Goal: Task Accomplishment & Management: Manage account settings

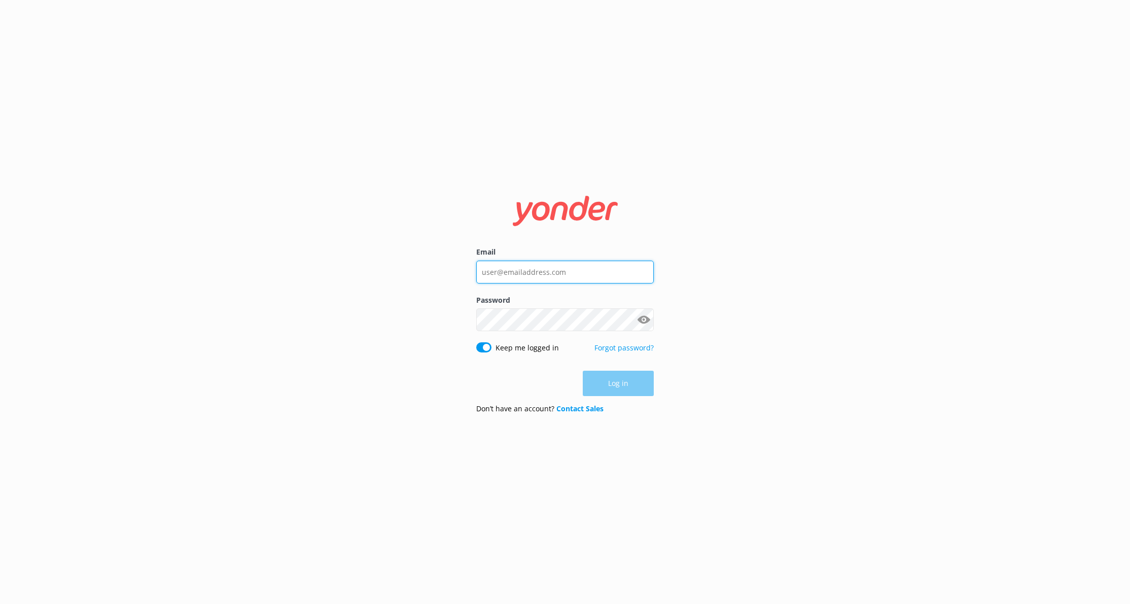
type input "[EMAIL_ADDRESS][DOMAIN_NAME]"
click at [753, 323] on div "Email [EMAIL_ADDRESS][DOMAIN_NAME] Password Show password Keep me logged in For…" at bounding box center [565, 302] width 1130 height 604
click at [619, 381] on button "Log in" at bounding box center [618, 383] width 71 height 25
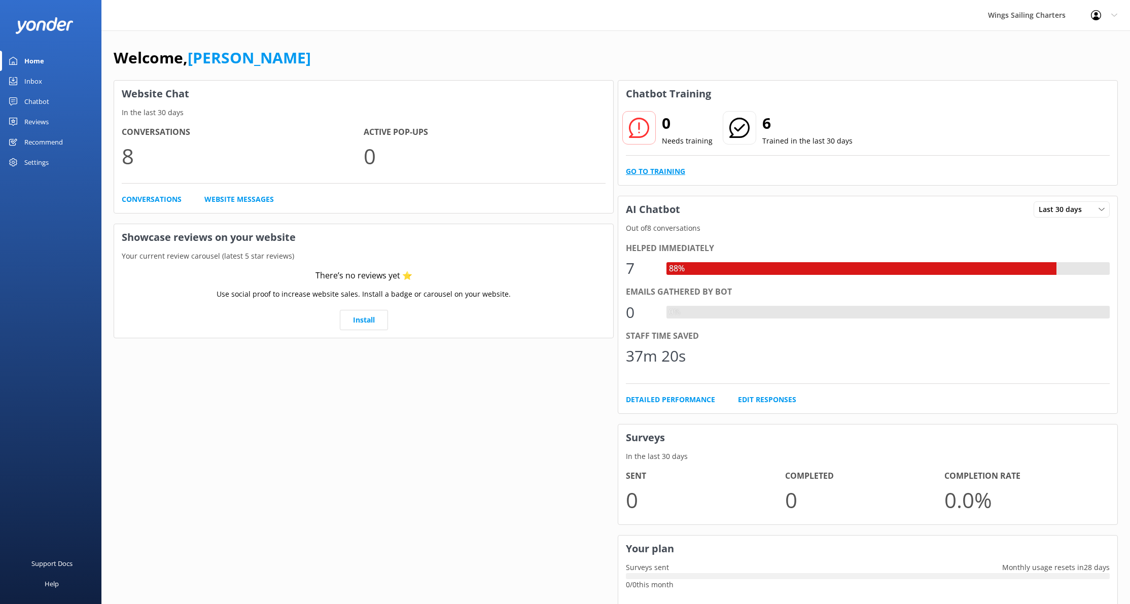
click at [665, 171] on link "Go to Training" at bounding box center [655, 171] width 59 height 11
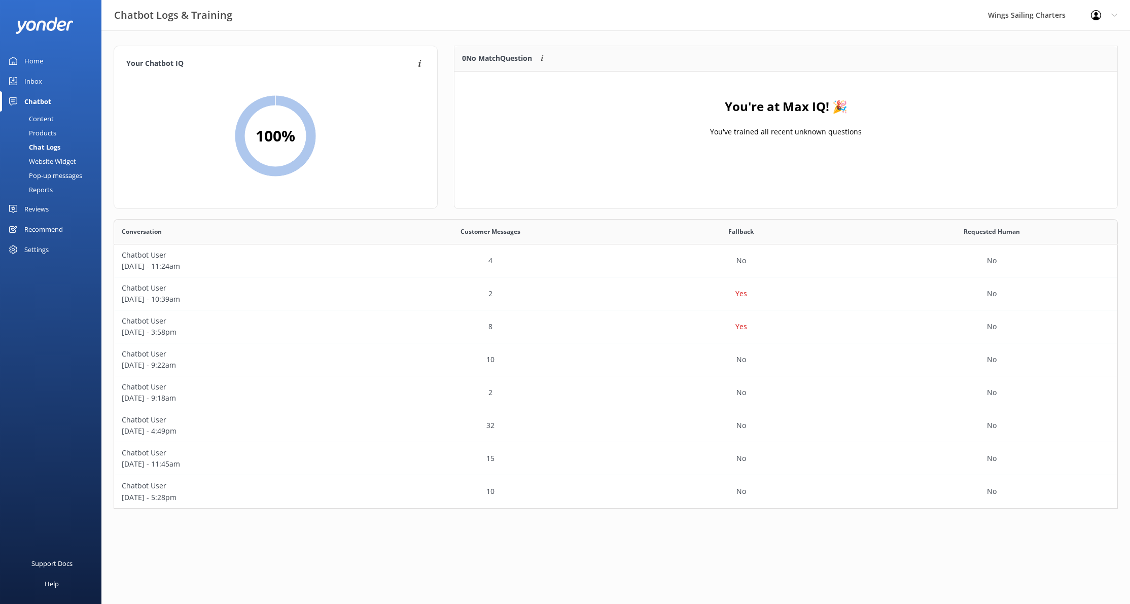
scroll to position [289, 1004]
click at [33, 56] on div "Home" at bounding box center [33, 61] width 19 height 20
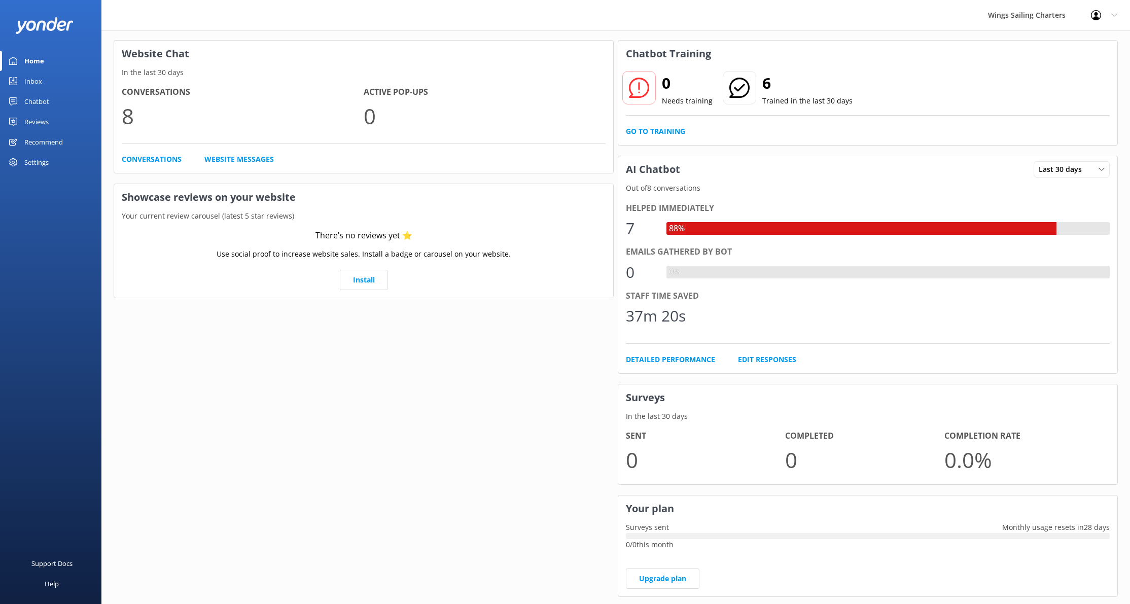
scroll to position [63, 0]
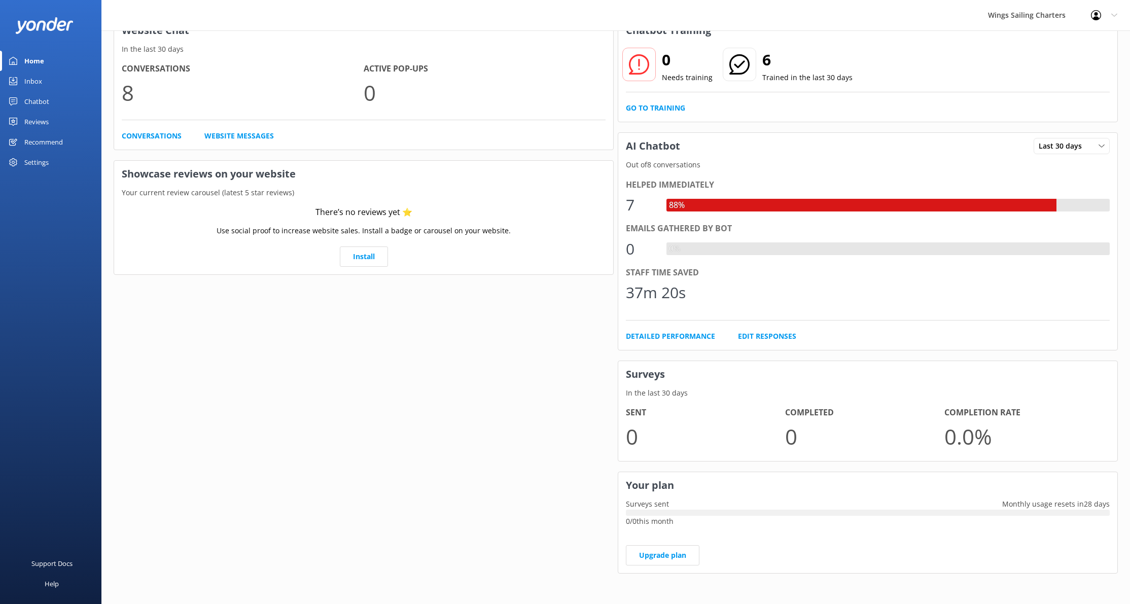
click at [1112, 14] on icon at bounding box center [1114, 15] width 6 height 6
click at [1070, 68] on link "Logout" at bounding box center [1079, 68] width 101 height 25
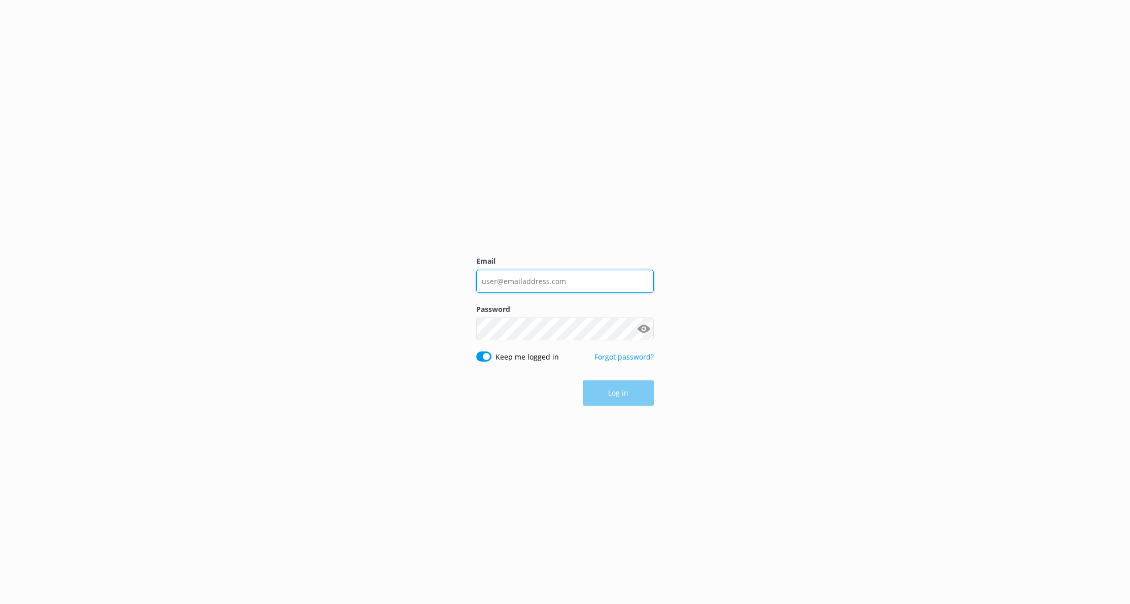
type input "[EMAIL_ADDRESS][DOMAIN_NAME]"
